Goal: Information Seeking & Learning: Understand process/instructions

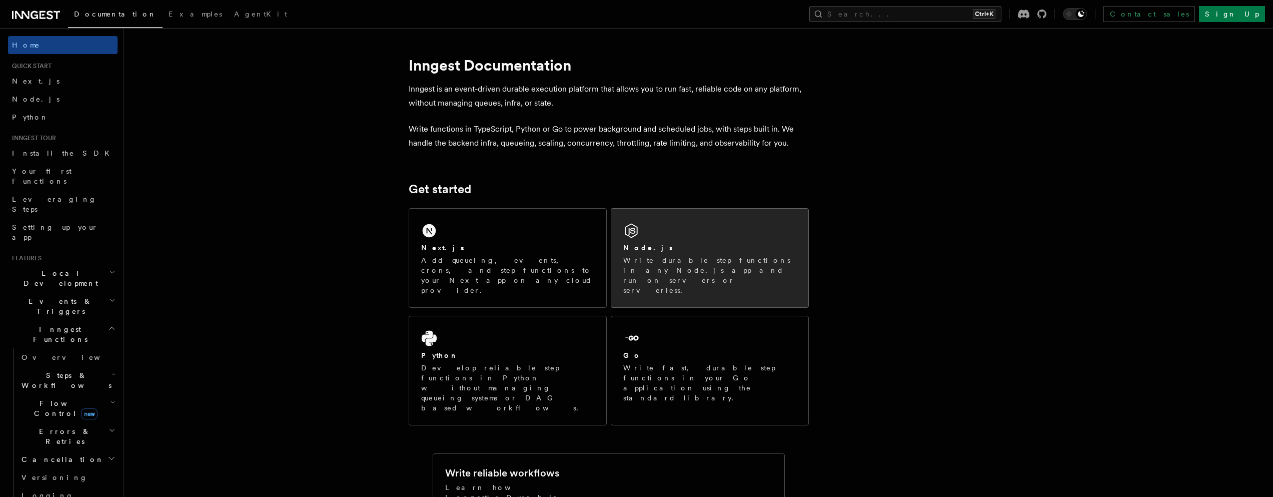
click at [730, 265] on p "Write durable step functions in any Node.js app and run on servers or serverles…" at bounding box center [709, 275] width 173 height 40
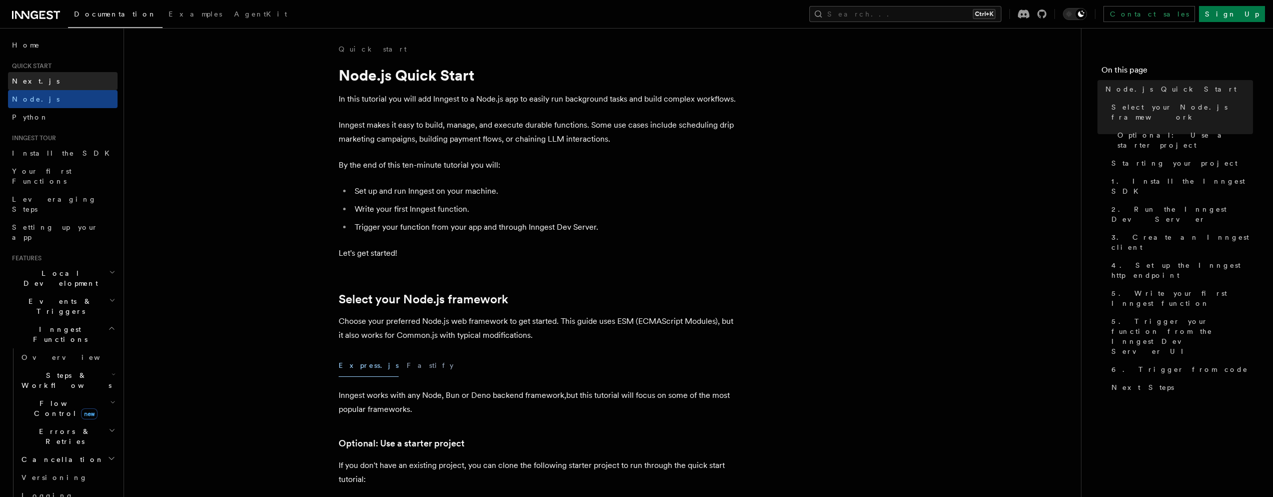
click at [43, 84] on link "Next.js" at bounding box center [63, 81] width 110 height 18
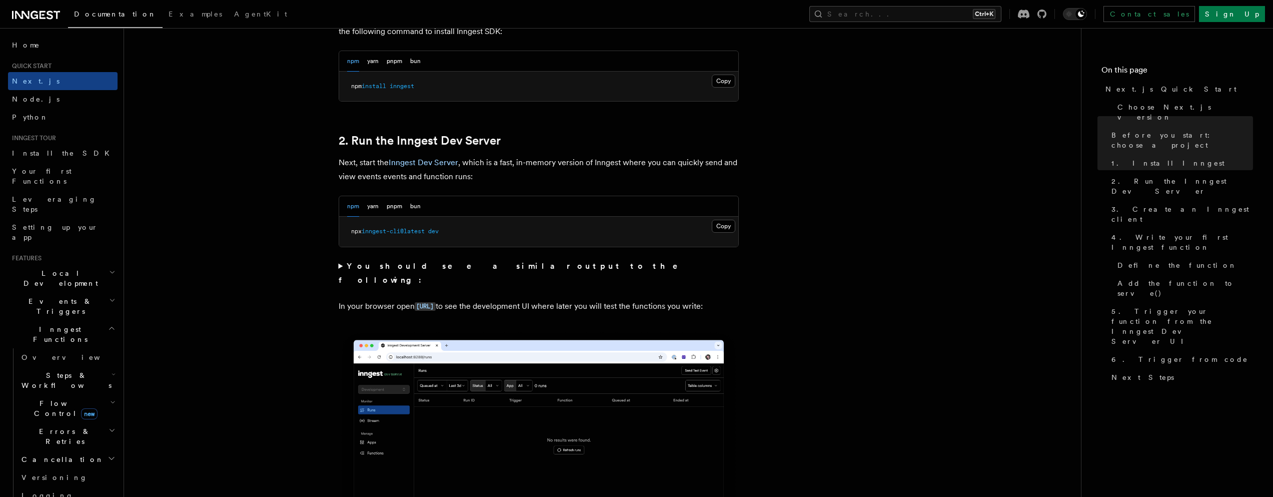
scroll to position [630, 0]
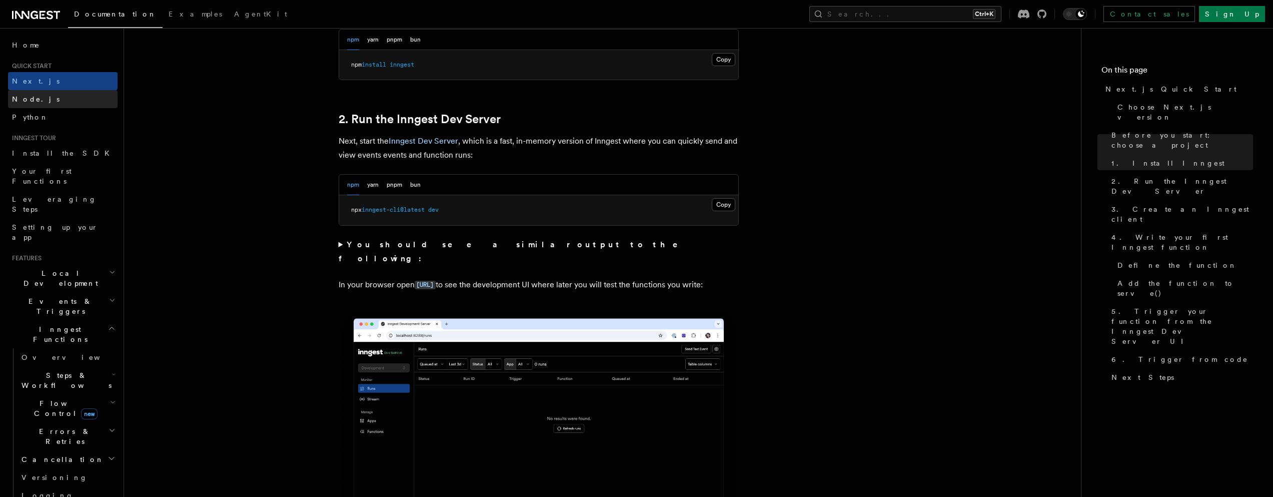
click at [43, 105] on link "Node.js" at bounding box center [63, 99] width 110 height 18
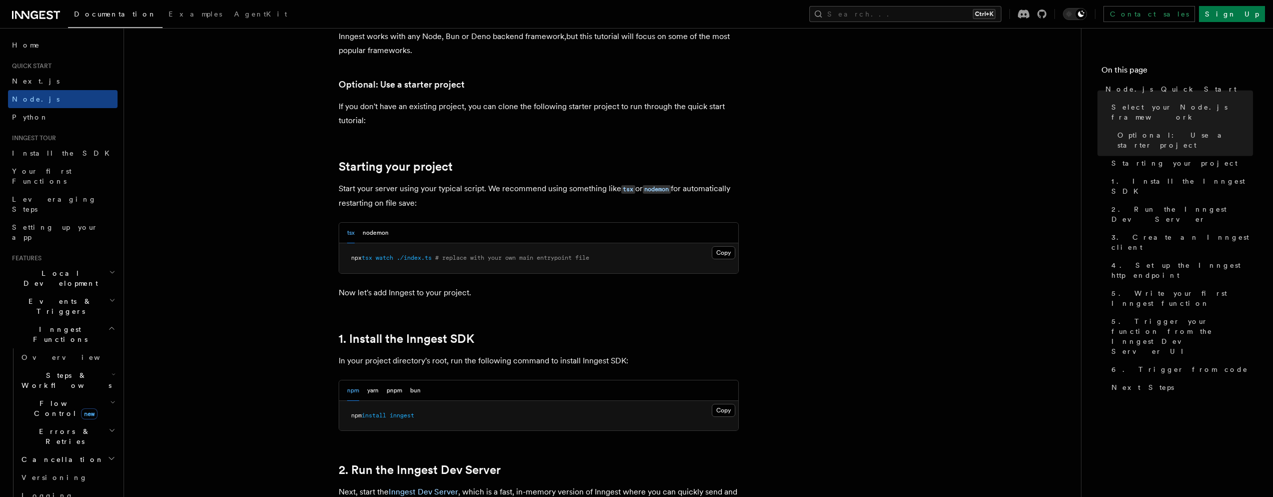
scroll to position [360, 0]
click at [721, 252] on button "Copy Copied" at bounding box center [724, 251] width 24 height 13
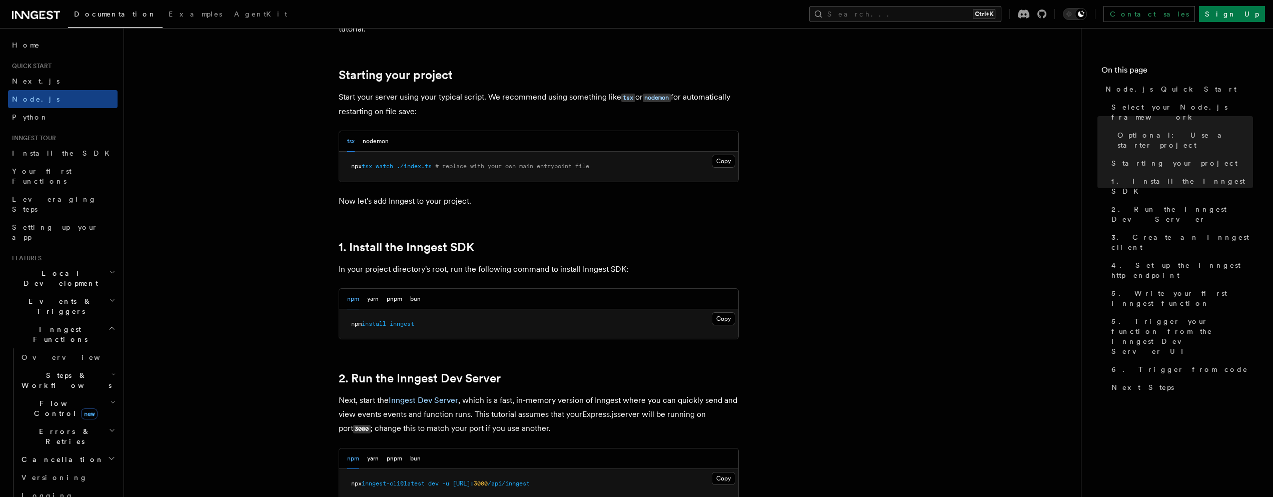
scroll to position [0, 0]
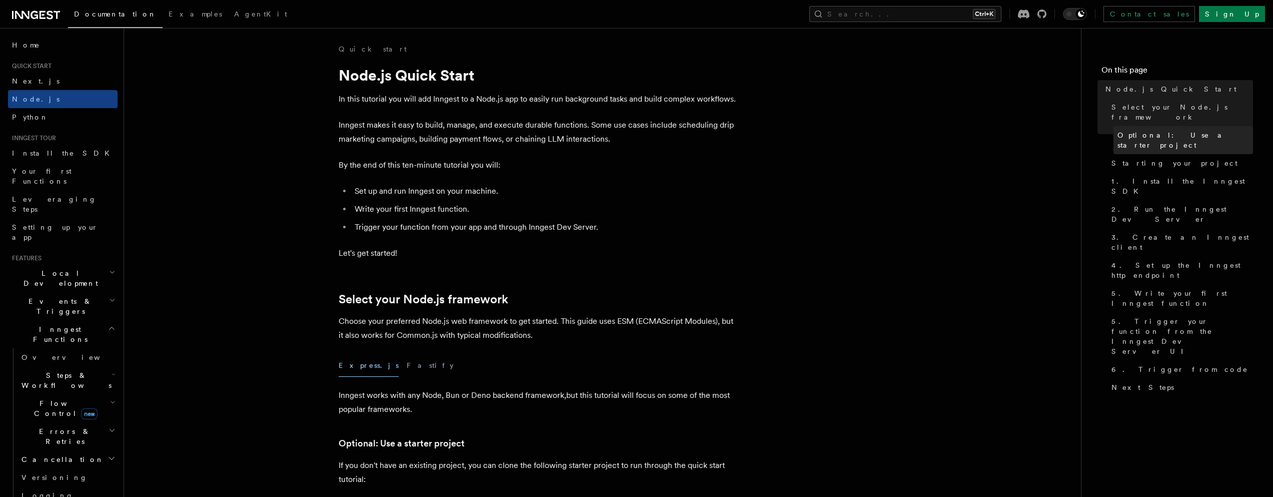
click at [1144, 130] on span "Optional: Use a starter project" at bounding box center [1185, 140] width 136 height 20
click at [58, 49] on link "Home" at bounding box center [63, 45] width 110 height 18
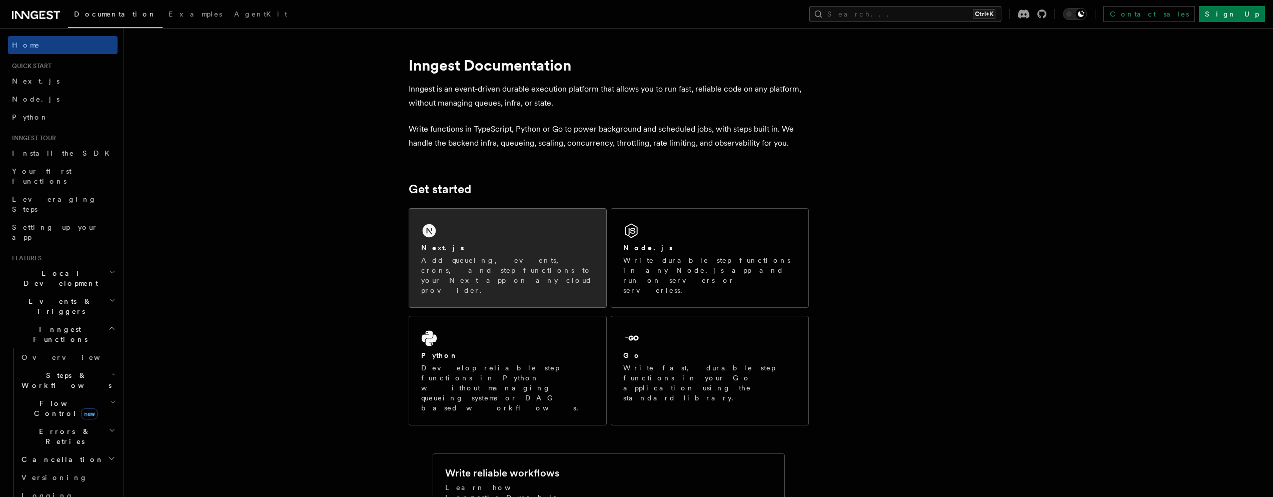
click at [533, 252] on div "Next.js" at bounding box center [507, 248] width 173 height 11
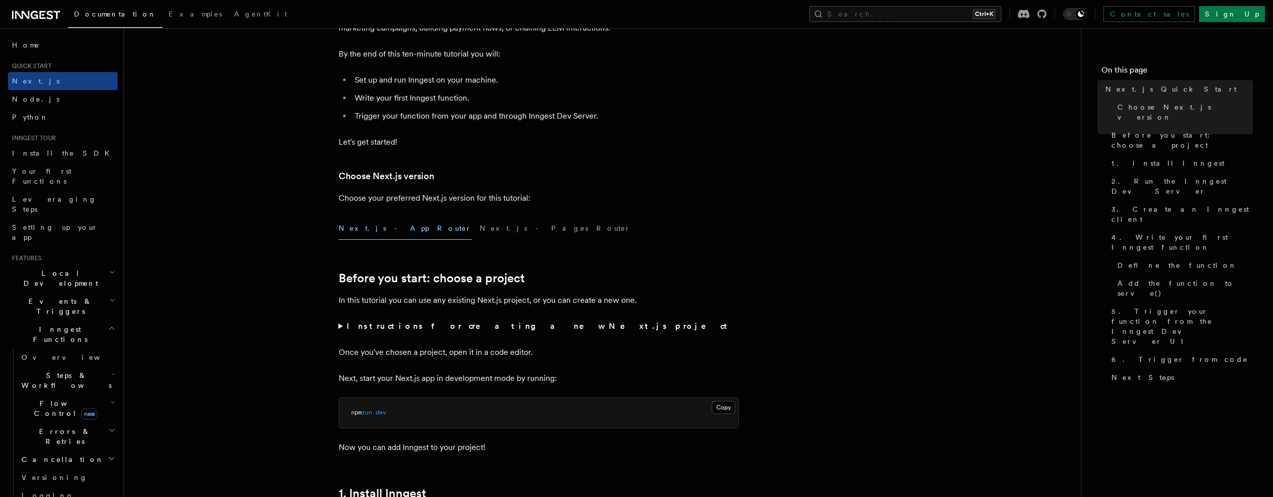
scroll to position [270, 0]
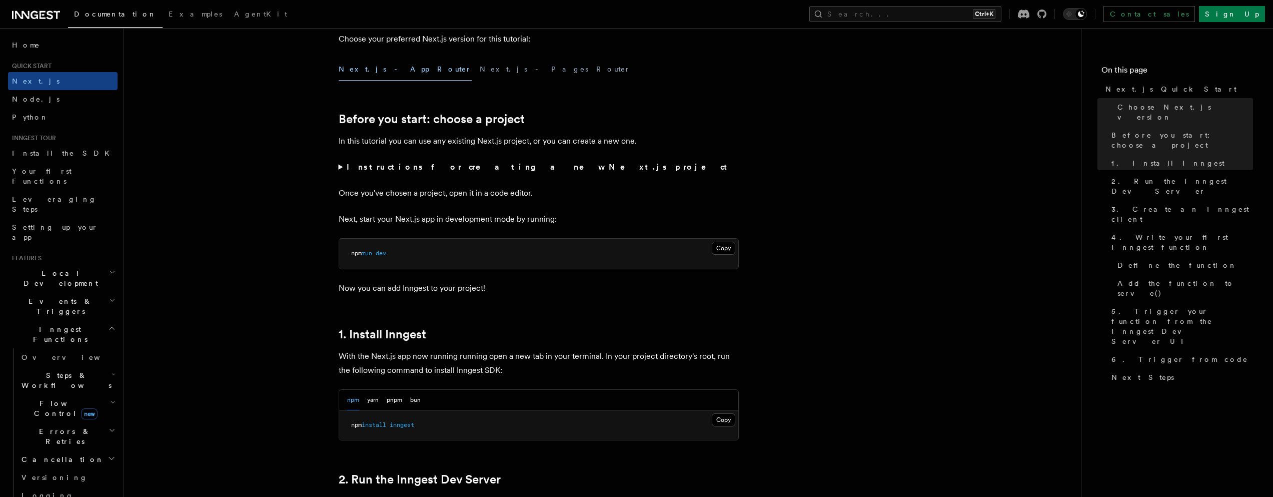
click at [407, 169] on strong "Instructions for creating a new Next.js project" at bounding box center [539, 167] width 385 height 10
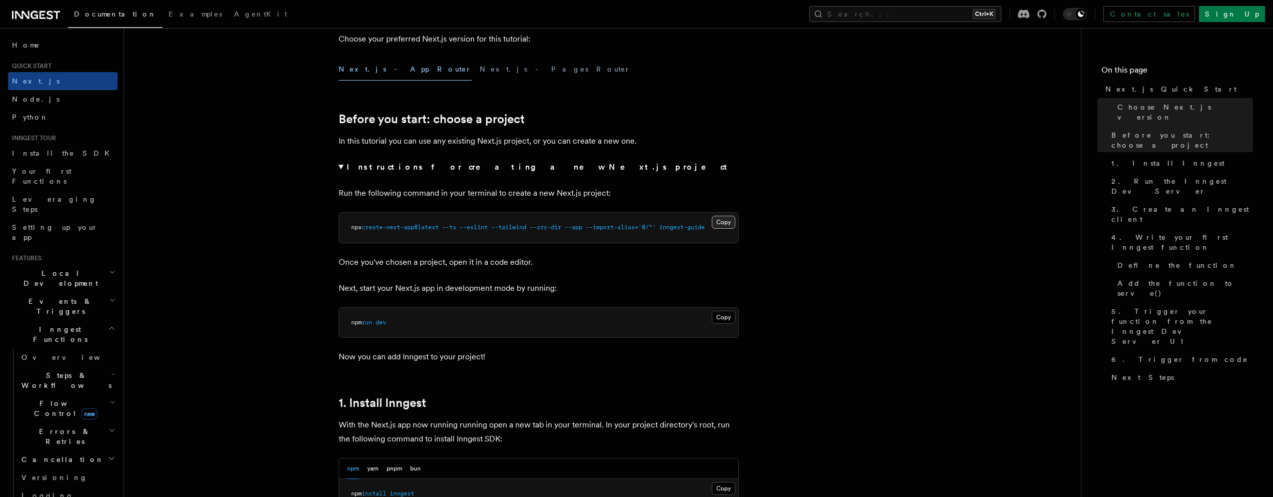
click at [728, 223] on button "Copy Copied" at bounding box center [724, 222] width 24 height 13
click at [731, 313] on button "Copy Copied" at bounding box center [724, 317] width 24 height 13
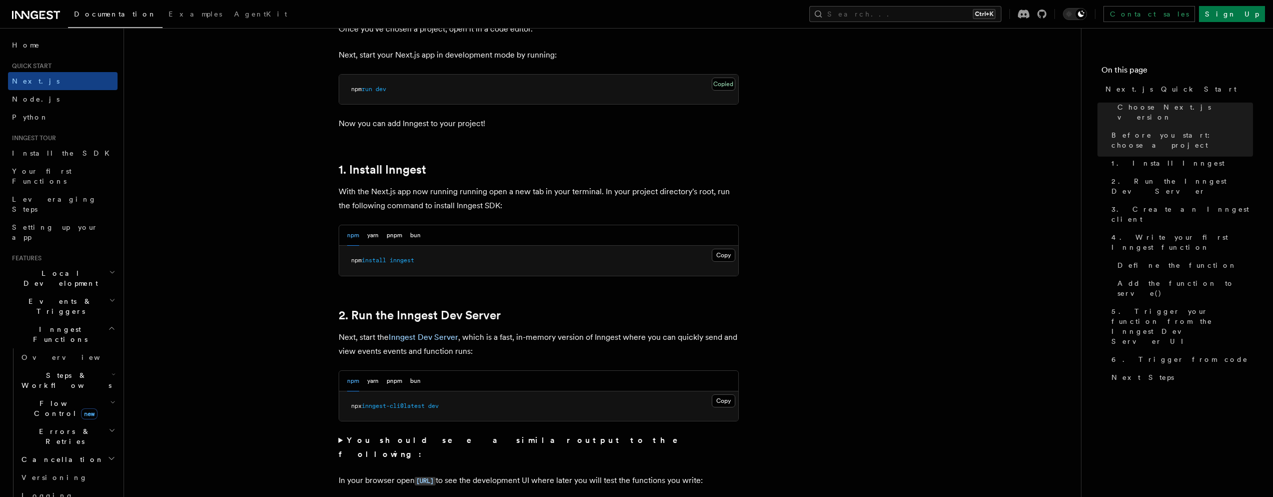
scroll to position [540, 0]
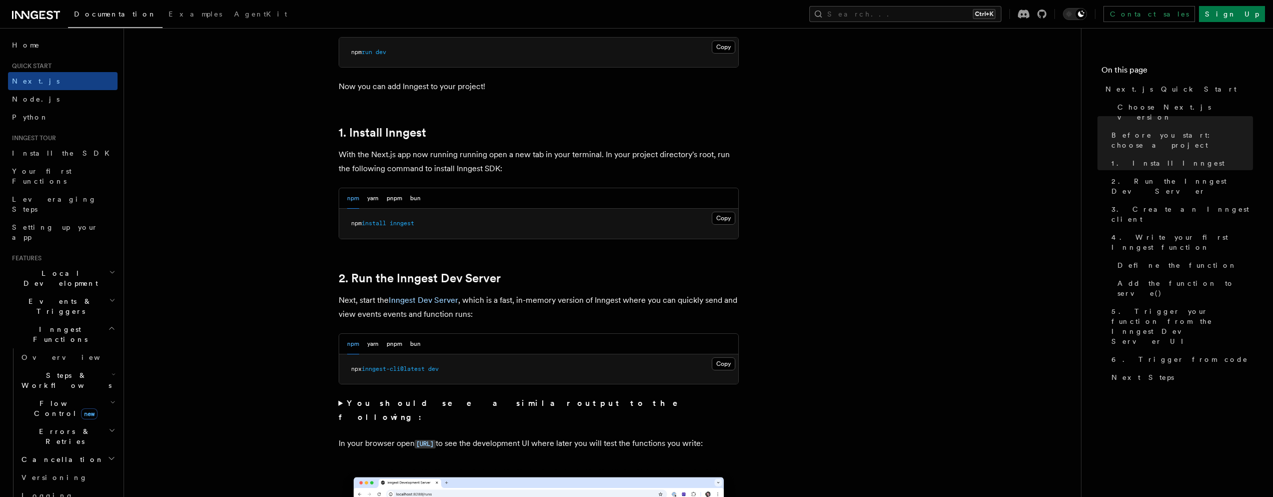
click at [414, 363] on pre "npx inngest-cli@latest dev" at bounding box center [538, 369] width 399 height 30
click at [415, 370] on span "inngest-cli@latest" at bounding box center [393, 368] width 63 height 7
copy div "npx inngest-cli@latest dev"
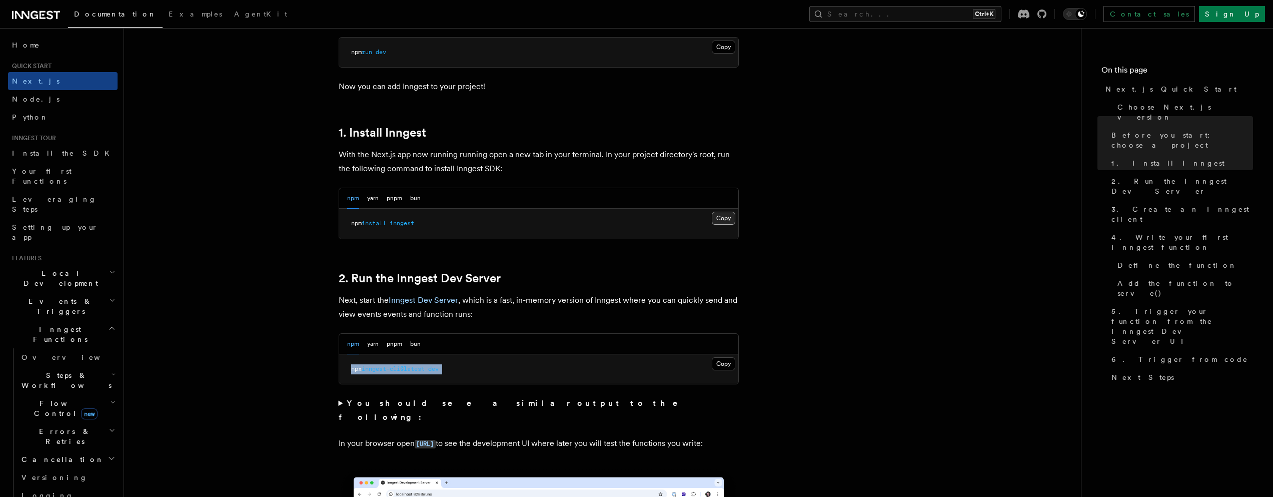
click at [725, 216] on button "Copy Copied" at bounding box center [724, 218] width 24 height 13
click at [728, 363] on button "Copy Copied" at bounding box center [724, 363] width 24 height 13
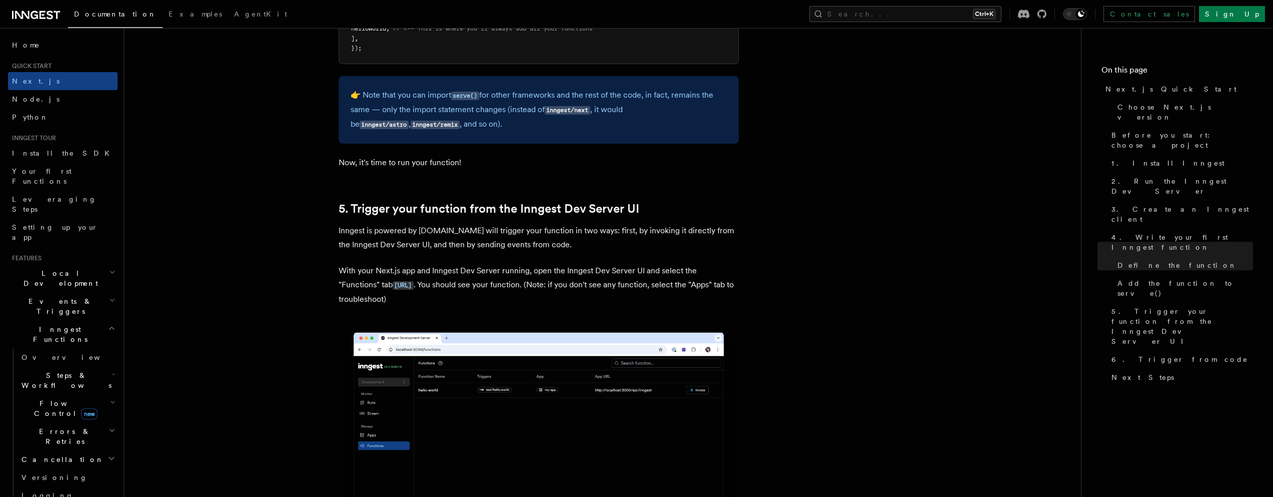
scroll to position [2160, 0]
